Goal: Navigation & Orientation: Find specific page/section

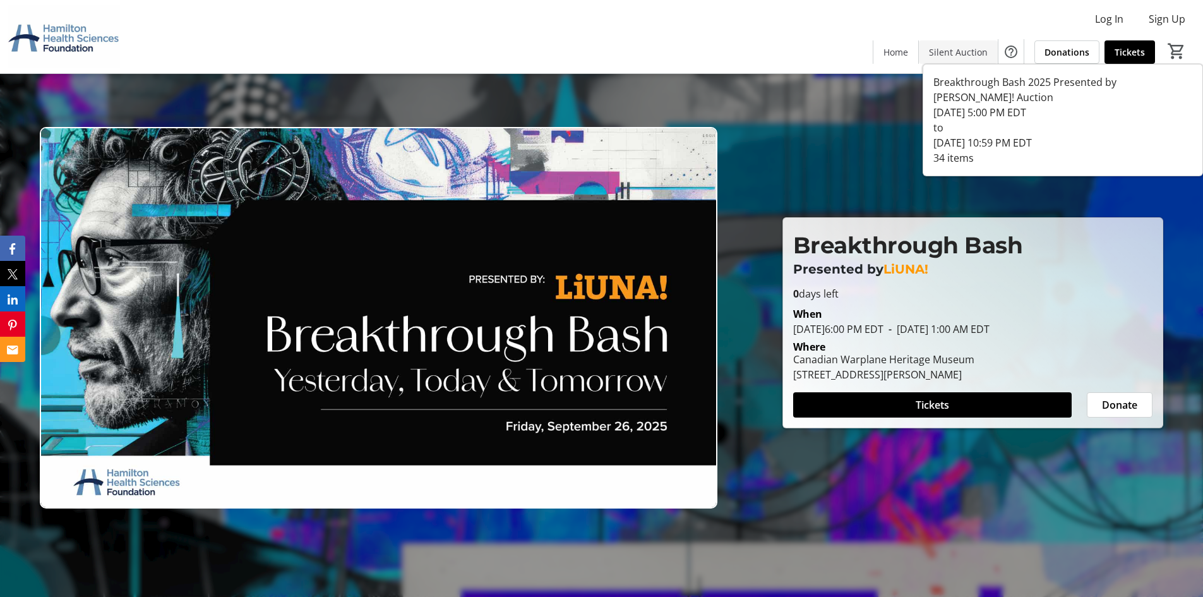
click at [978, 51] on span "Silent Auction" at bounding box center [958, 51] width 59 height 13
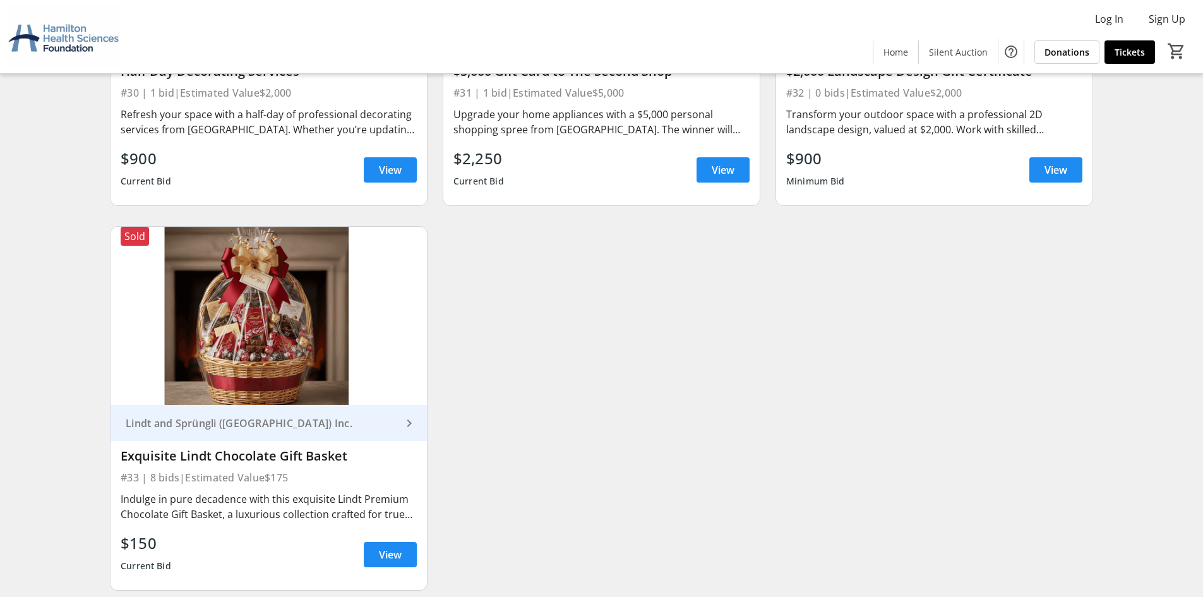
scroll to position [4310, 0]
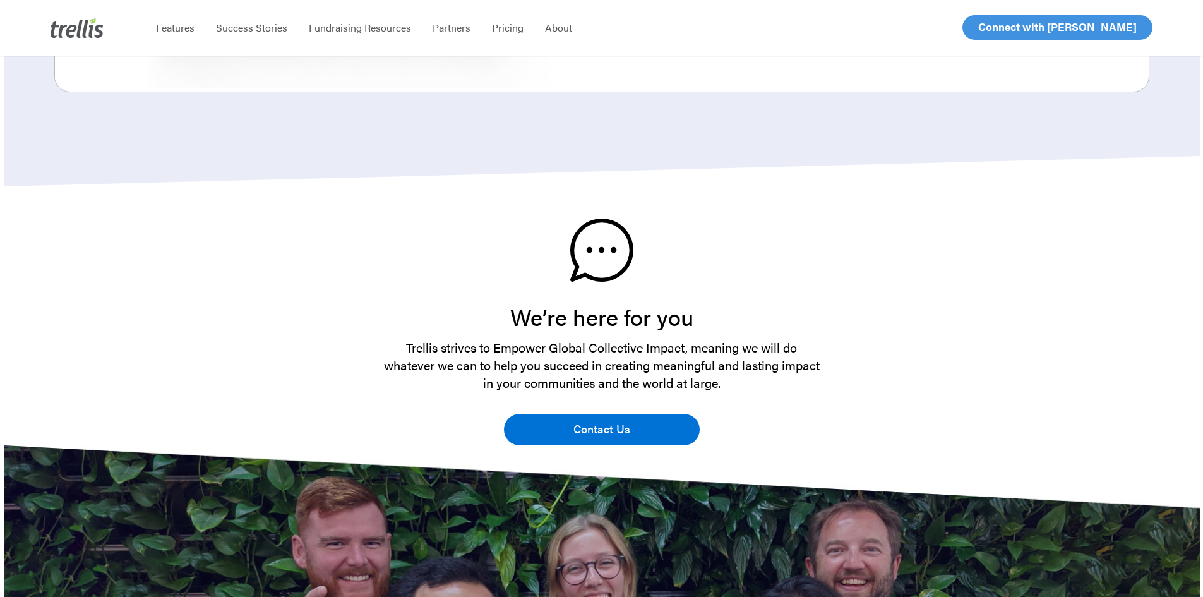
scroll to position [2968, 0]
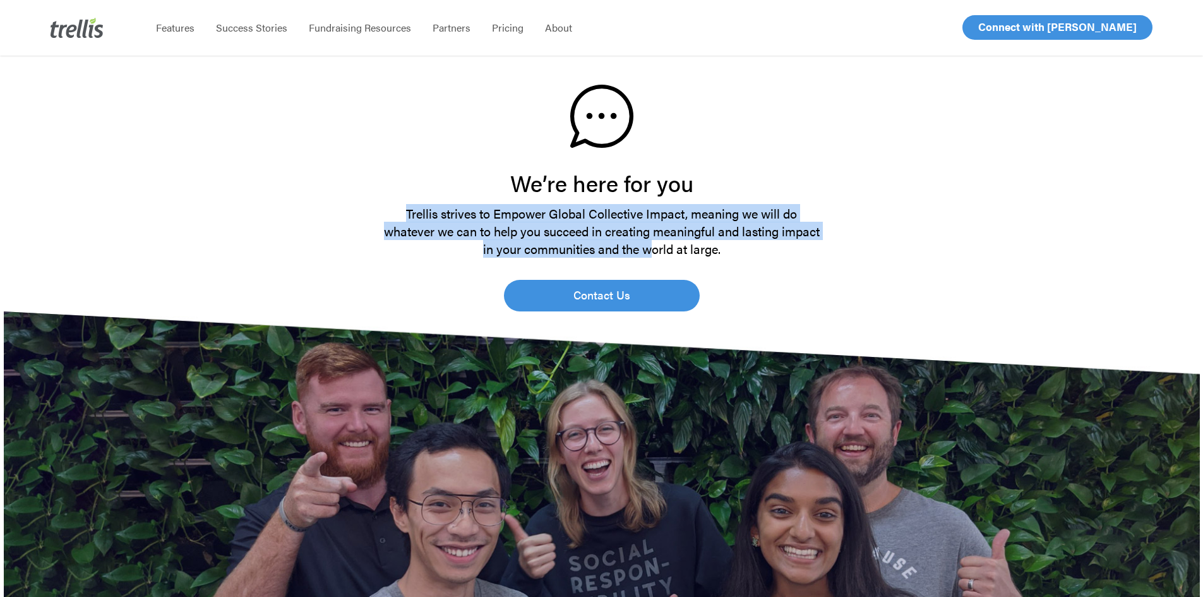
drag, startPoint x: 585, startPoint y: 217, endPoint x: 708, endPoint y: 233, distance: 124.8
click at [662, 233] on p "Trellis strives to Empower Global Collective Impact, meaning we will do whateve…" at bounding box center [602, 231] width 442 height 53
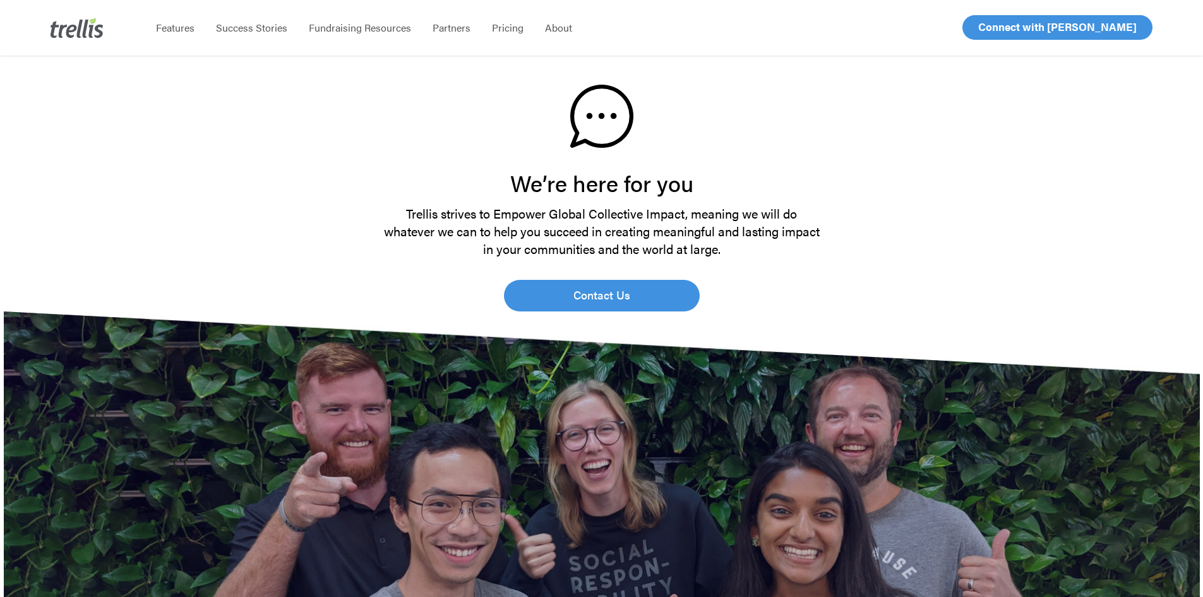
click at [753, 234] on p "Trellis strives to Empower Global Collective Impact, meaning we will do whateve…" at bounding box center [602, 231] width 442 height 53
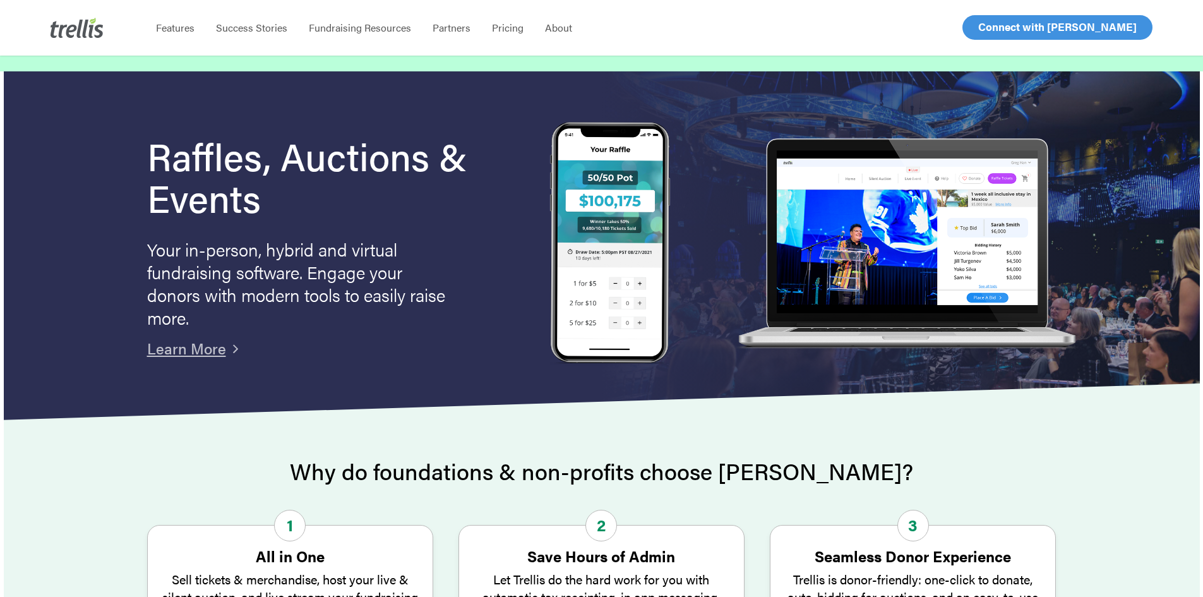
scroll to position [0, 0]
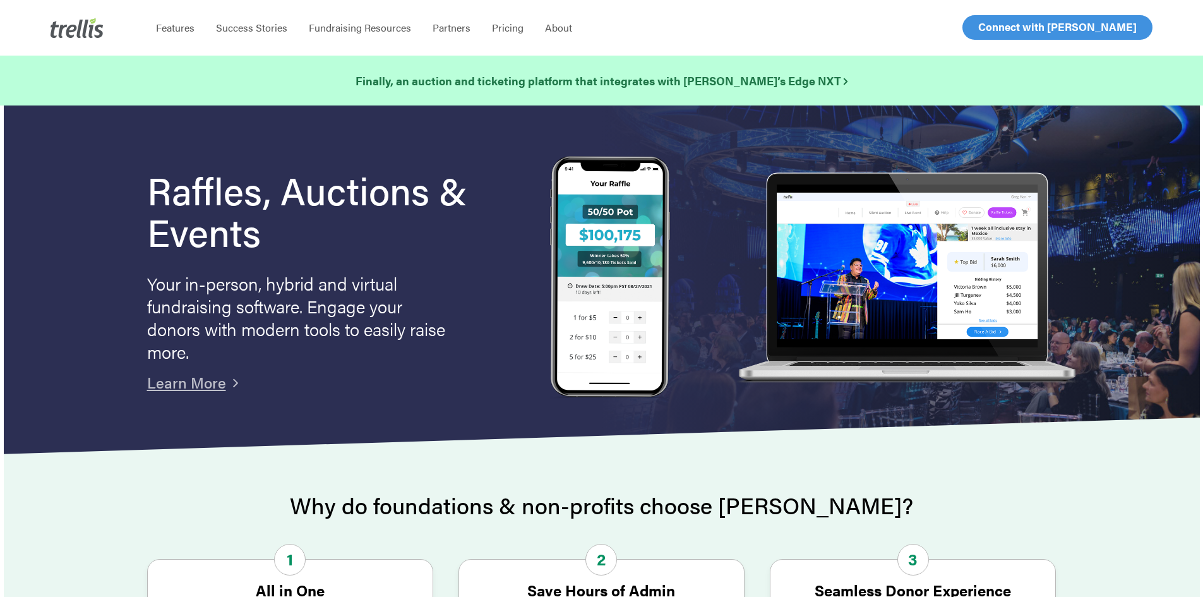
click at [976, 25] on link "Log In" at bounding box center [992, 27] width 49 height 23
